Goal: Find specific page/section: Find specific page/section

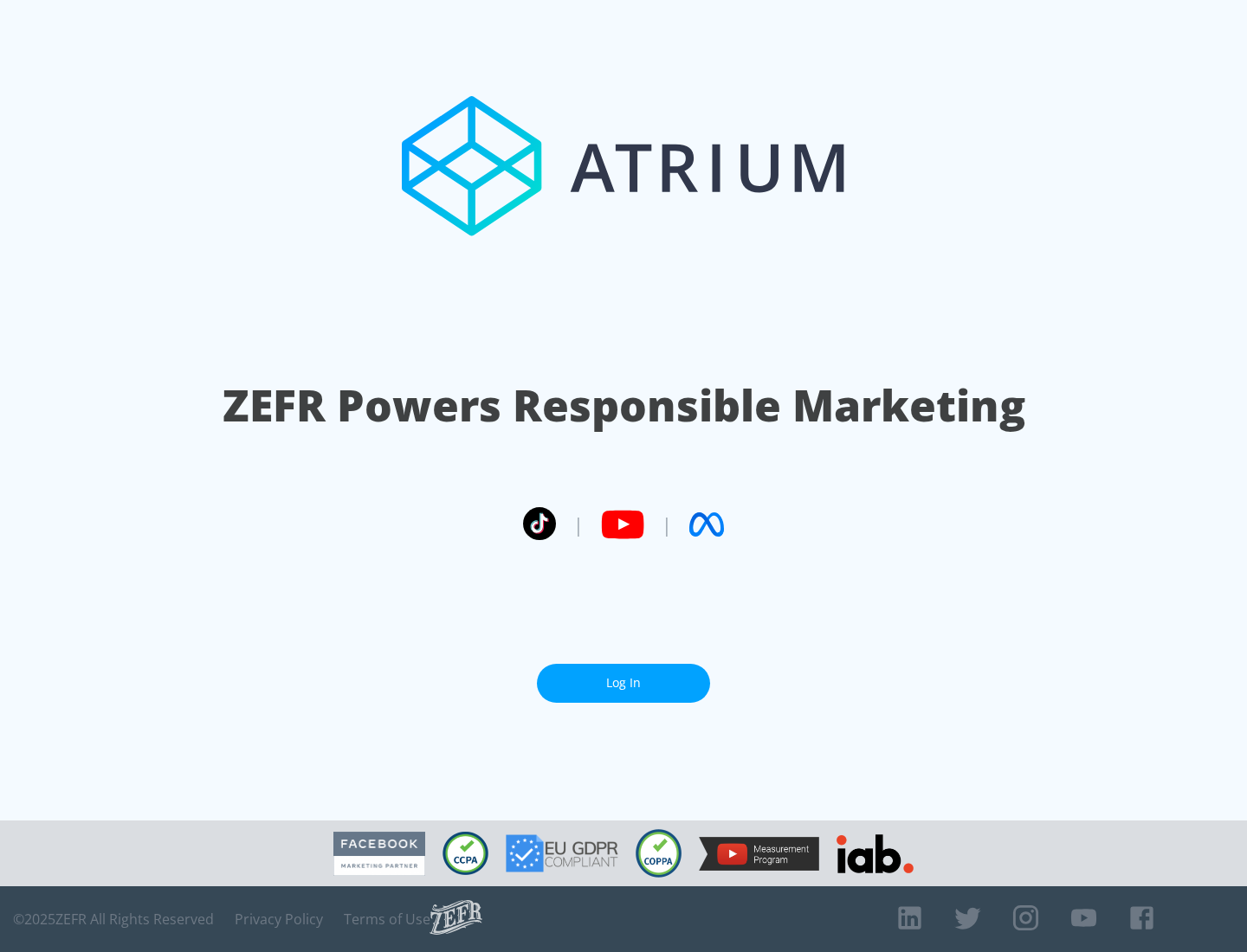
click at [623, 677] on link "Log In" at bounding box center [623, 684] width 173 height 39
